Goal: Information Seeking & Learning: Check status

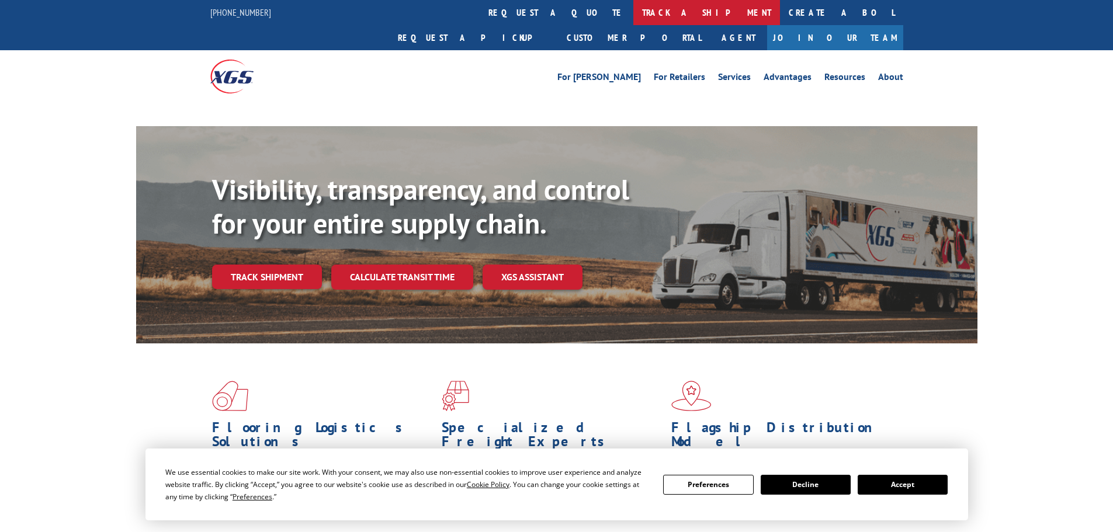
click at [633, 18] on link "track a shipment" at bounding box center [706, 12] width 147 height 25
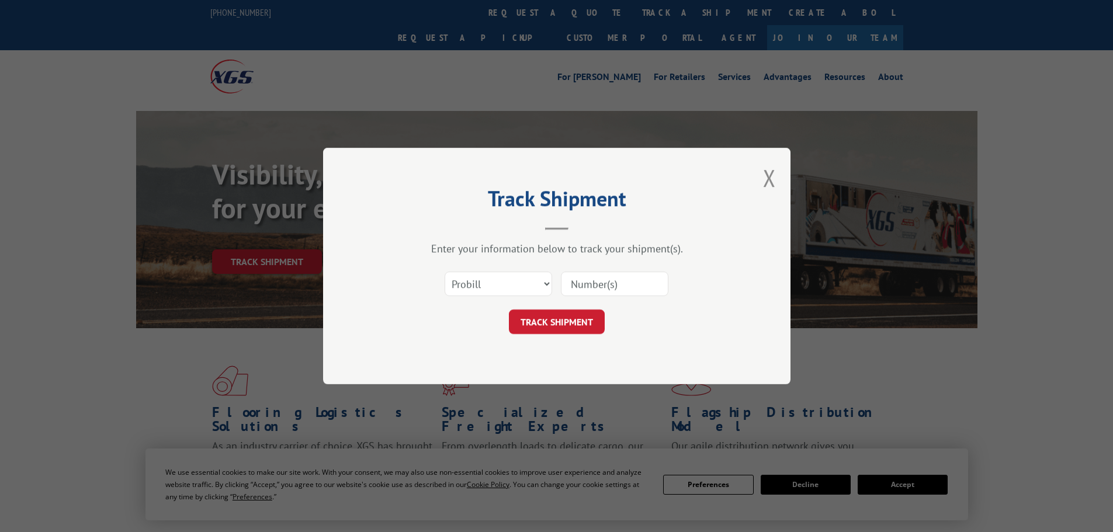
click at [524, 286] on select "Select category... Probill BOL PO" at bounding box center [497, 284] width 107 height 25
select select "bol"
click at [444, 272] on select "Select category... Probill BOL PO" at bounding box center [497, 284] width 107 height 25
click at [593, 287] on input at bounding box center [614, 284] width 107 height 25
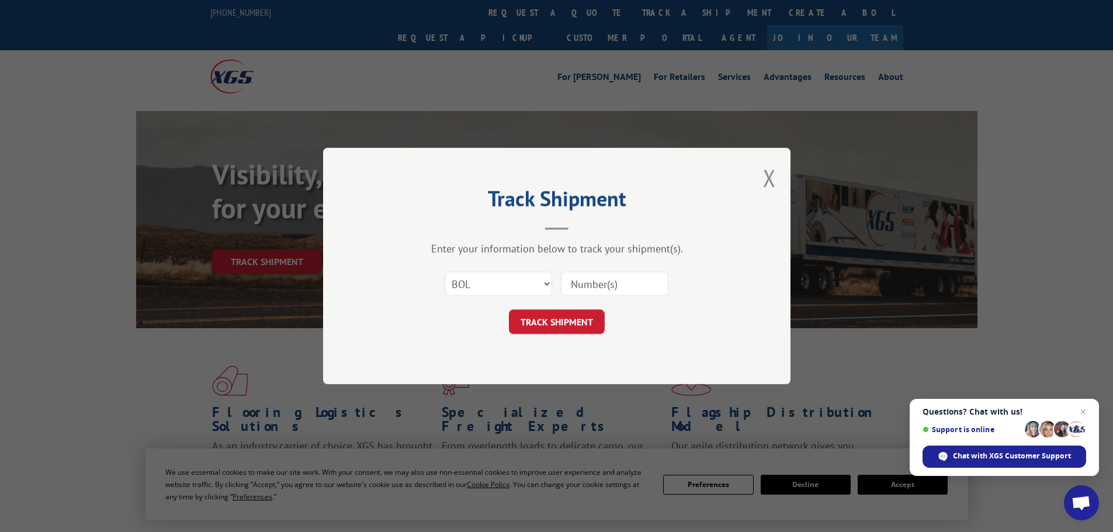
paste input "7043753"
type input "7043753"
click at [570, 322] on button "TRACK SHIPMENT" at bounding box center [557, 322] width 96 height 25
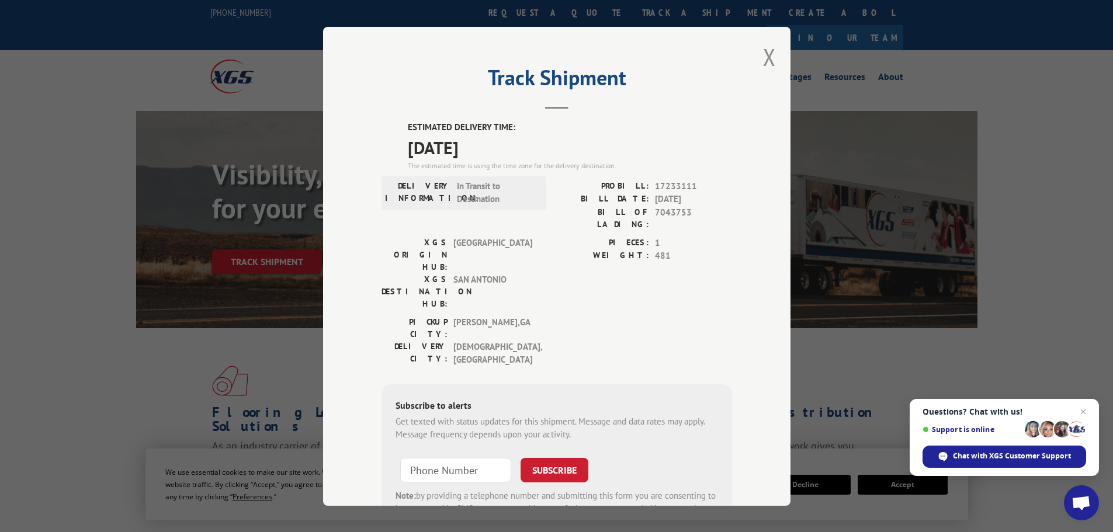
drag, startPoint x: 402, startPoint y: 126, endPoint x: 505, endPoint y: 142, distance: 104.0
click at [505, 142] on div "ESTIMATED DELIVERY TIME: [DATE] The estimated time is using the time zone for t…" at bounding box center [556, 332] width 350 height 422
copy div "ESTIMATED DELIVERY TIME: [DATE]"
click at [578, 265] on div "PIECES: 1 WEIGHT: 481" at bounding box center [644, 275] width 175 height 79
drag, startPoint x: 650, startPoint y: 211, endPoint x: 689, endPoint y: 216, distance: 39.5
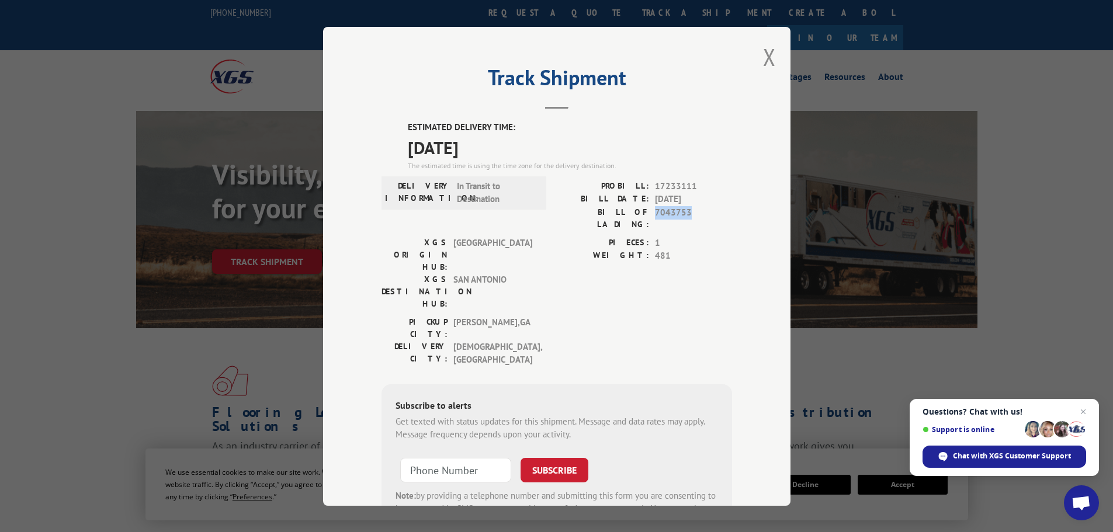
click at [689, 216] on span "7043753" at bounding box center [693, 218] width 77 height 25
copy span "7043753"
